Goal: Task Accomplishment & Management: Complete application form

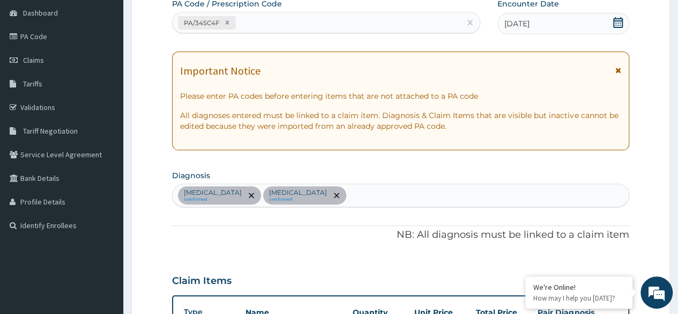
scroll to position [47, 0]
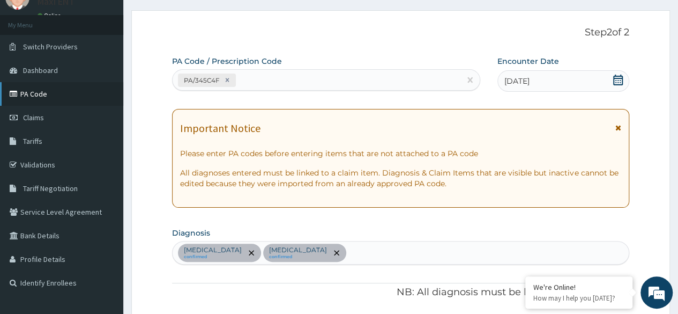
click at [40, 98] on link "PA Code" at bounding box center [61, 94] width 123 height 24
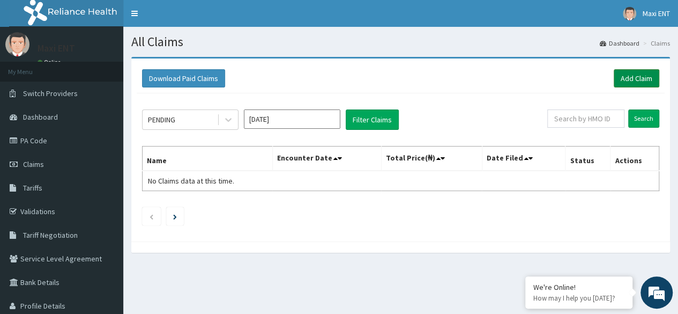
click at [627, 76] on link "Add Claim" at bounding box center [637, 78] width 46 height 18
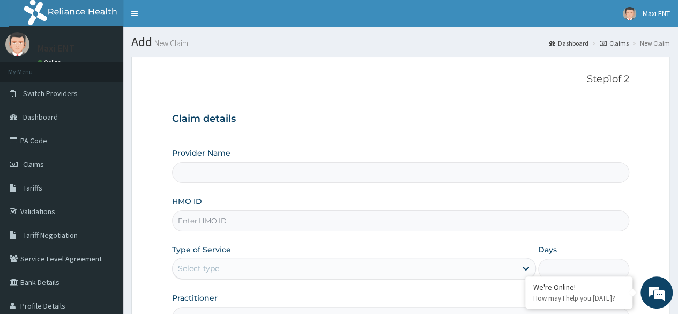
click at [270, 217] on input "HMO ID" at bounding box center [400, 220] width 457 height 21
type input "Maxi ENT"
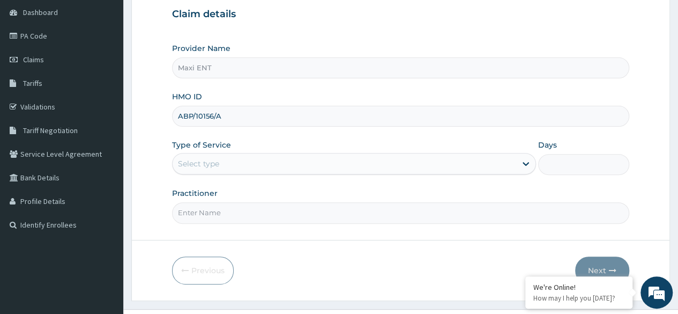
scroll to position [107, 0]
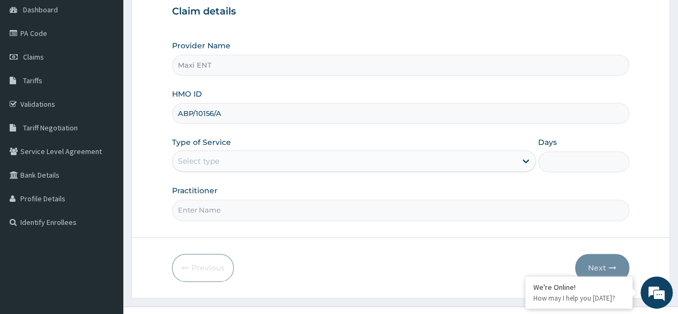
type input "ABP/10156/A"
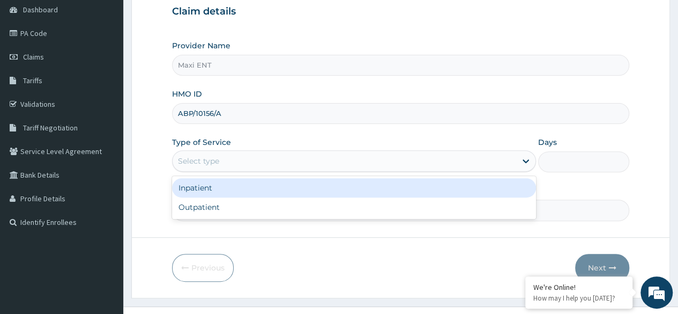
click at [438, 164] on div "Select type" at bounding box center [345, 160] width 344 height 17
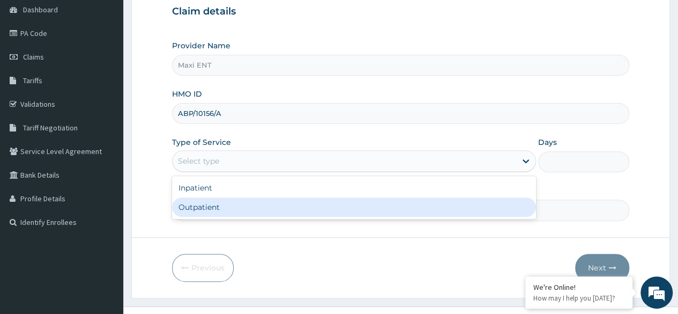
click at [340, 200] on div "Outpatient" at bounding box center [354, 206] width 364 height 19
type input "1"
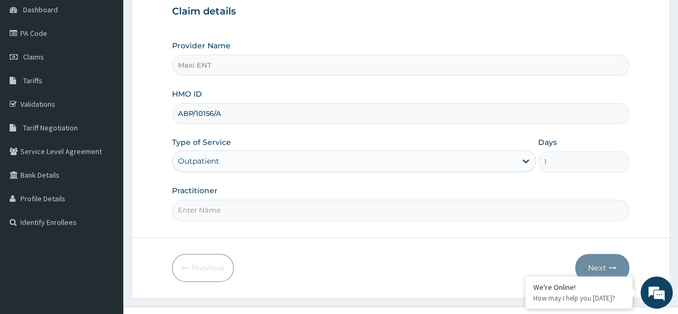
click at [289, 217] on input "Practitioner" at bounding box center [400, 209] width 457 height 21
type input "DR AKINOLA"
click at [597, 264] on button "Next" at bounding box center [602, 268] width 54 height 28
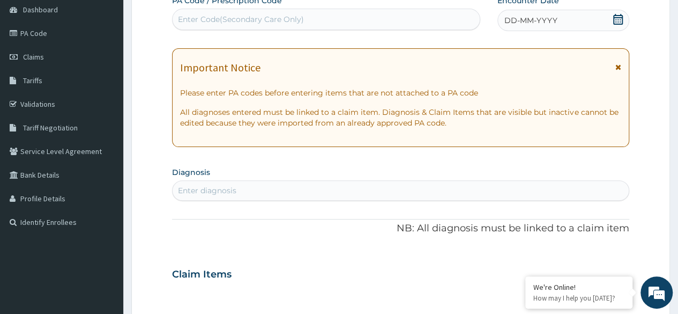
click at [274, 17] on div "Enter Code(Secondary Care Only)" at bounding box center [241, 19] width 126 height 11
paste input "PA/8C9059"
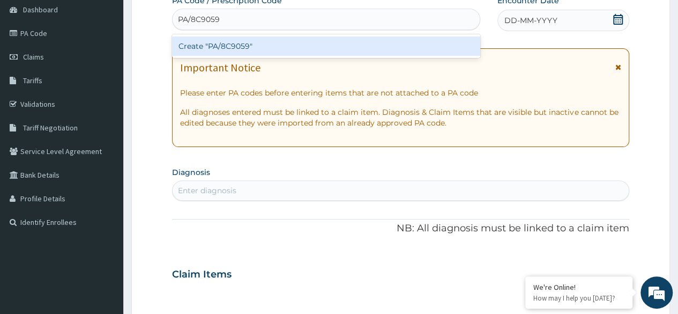
type input "PA/8C9059"
click at [221, 49] on div "Create "PA/8C9059"" at bounding box center [326, 45] width 308 height 19
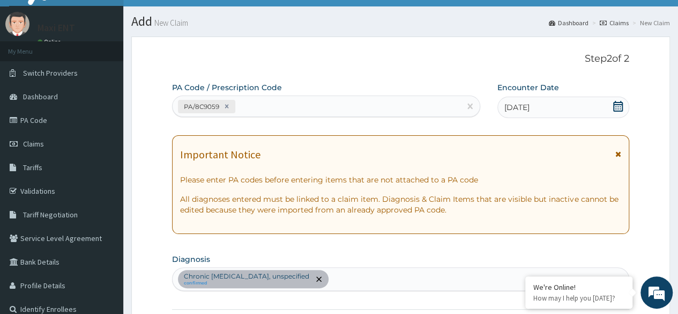
scroll to position [20, 0]
